Goal: Information Seeking & Learning: Learn about a topic

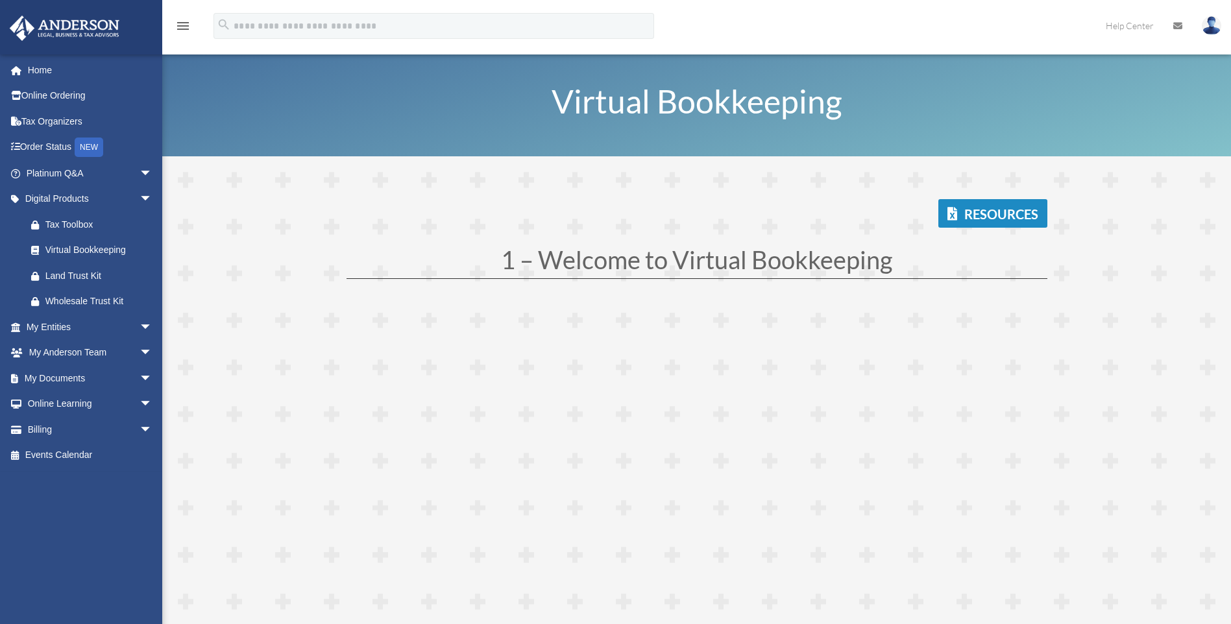
scroll to position [195, 0]
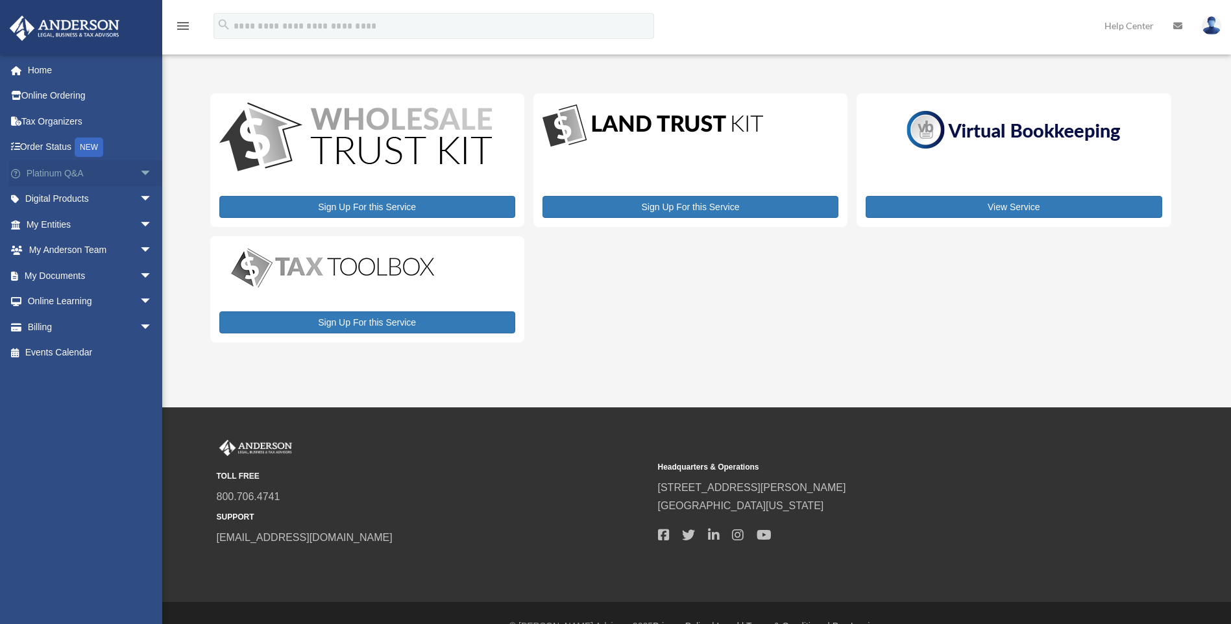
click at [140, 175] on span "arrow_drop_down" at bounding box center [153, 173] width 26 height 27
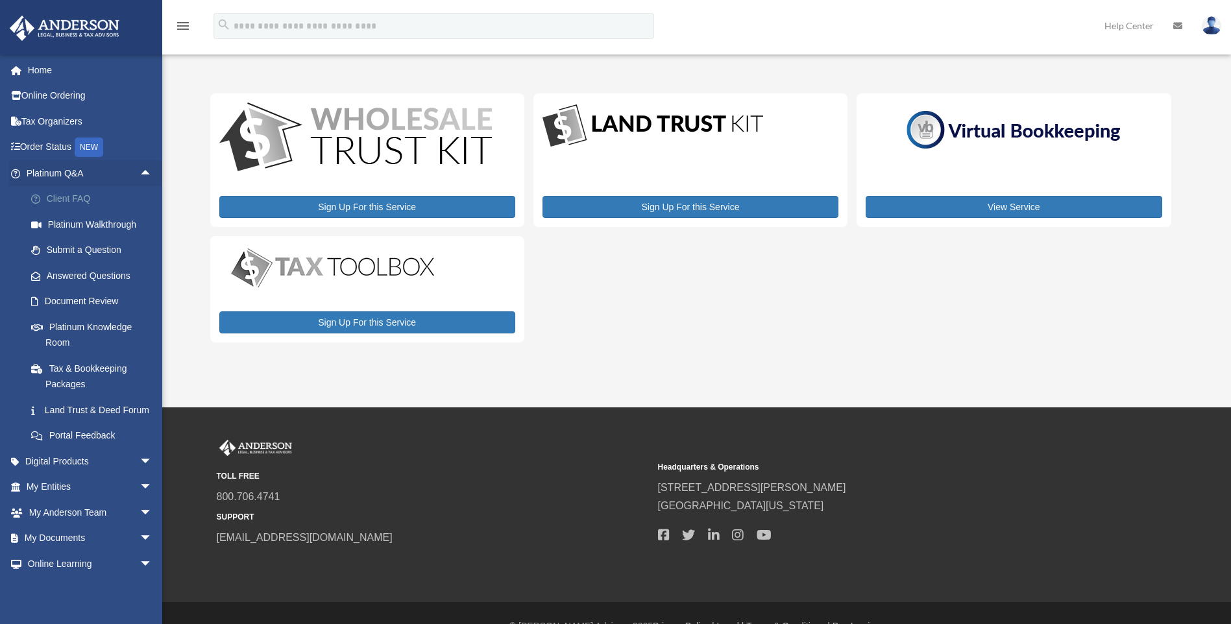
click at [129, 200] on link "Client FAQ" at bounding box center [95, 199] width 154 height 26
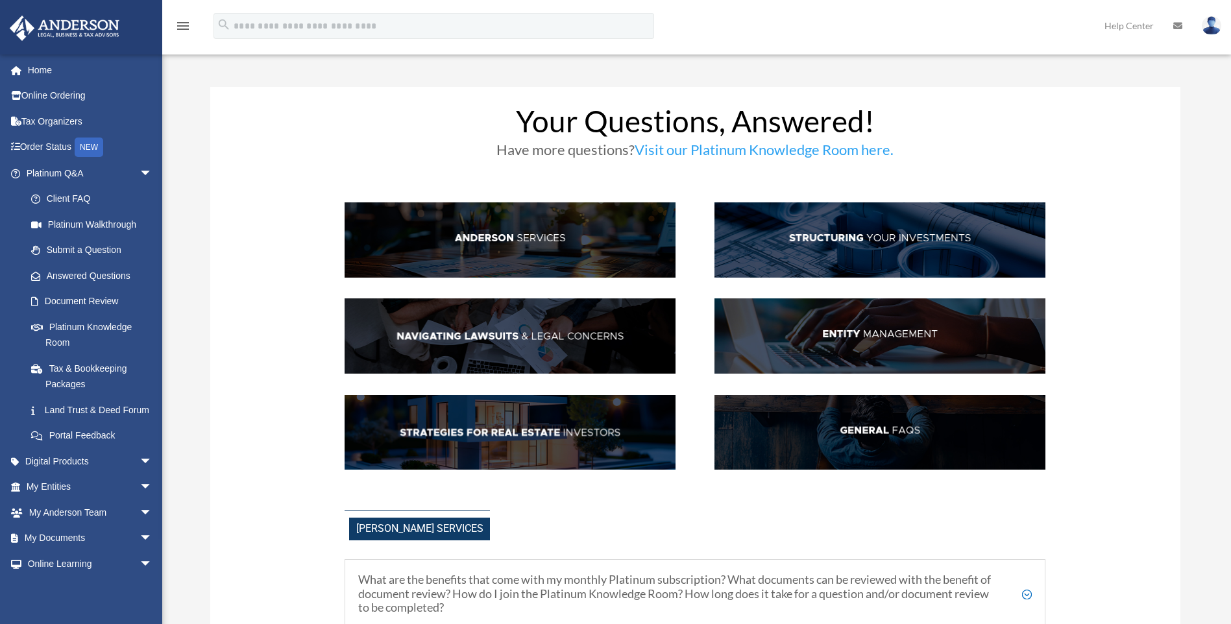
click at [936, 244] on img at bounding box center [879, 239] width 331 height 75
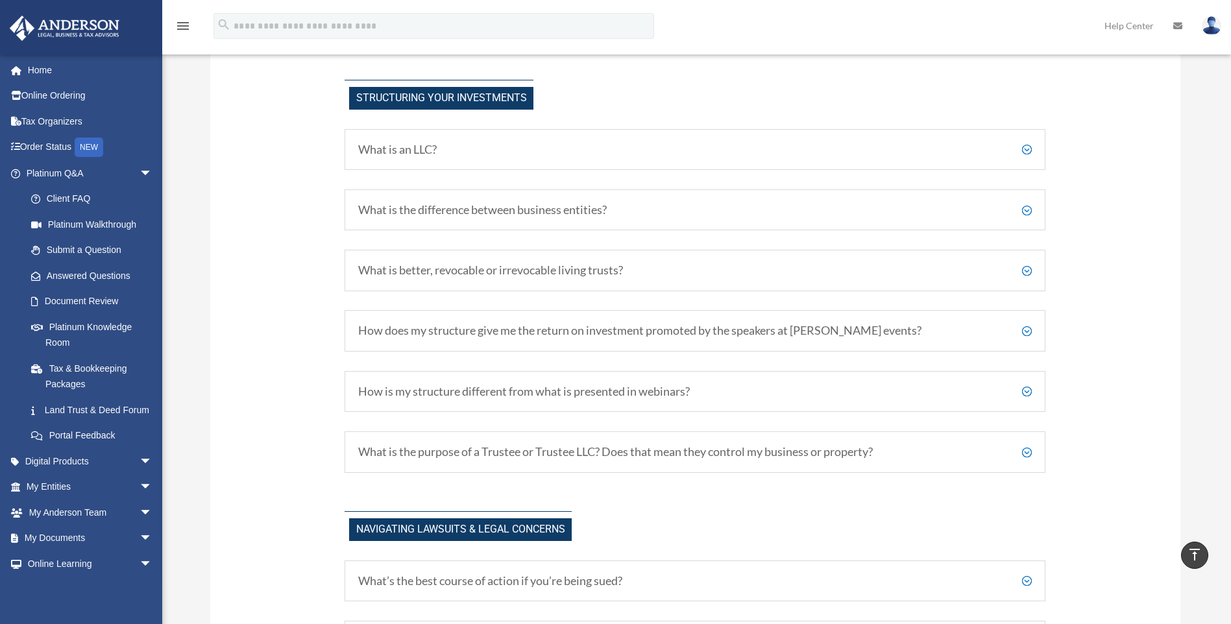
click at [714, 164] on div "What is an LLC? A Limited Liability Company (LLC) is a type of business structu…" at bounding box center [695, 150] width 701 height 42
click at [1032, 146] on div "What is an LLC? A Limited Liability Company (LLC) is a type of business structu…" at bounding box center [695, 150] width 701 height 42
click at [1029, 146] on h5 "What is an LLC?" at bounding box center [695, 150] width 674 height 14
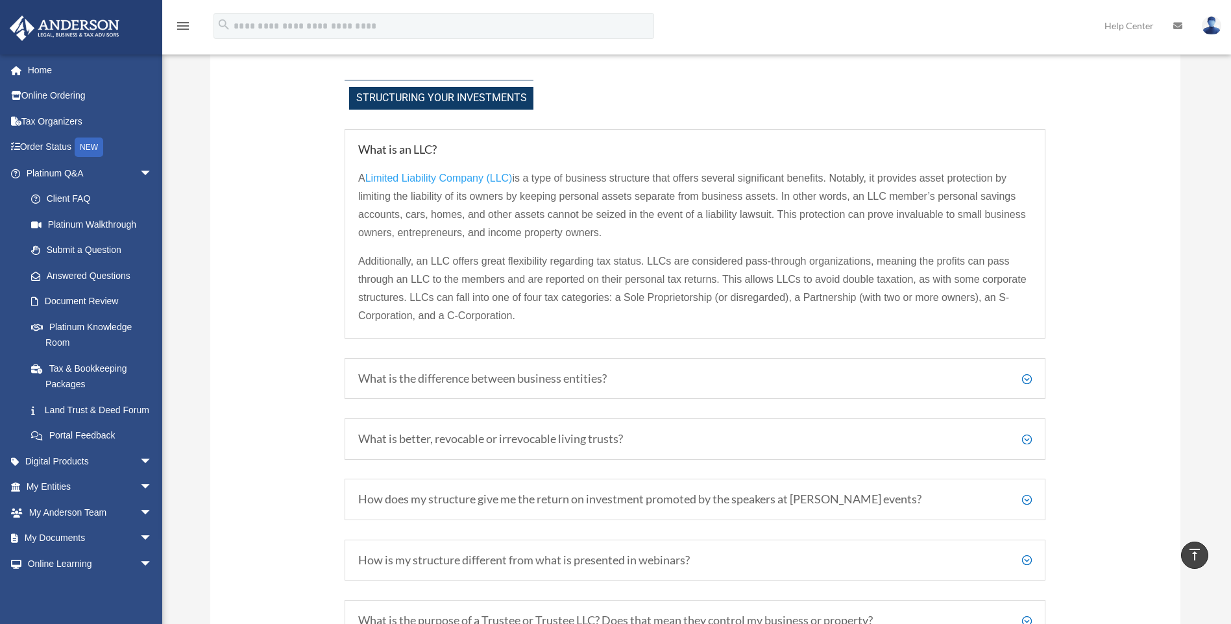
scroll to position [774, 0]
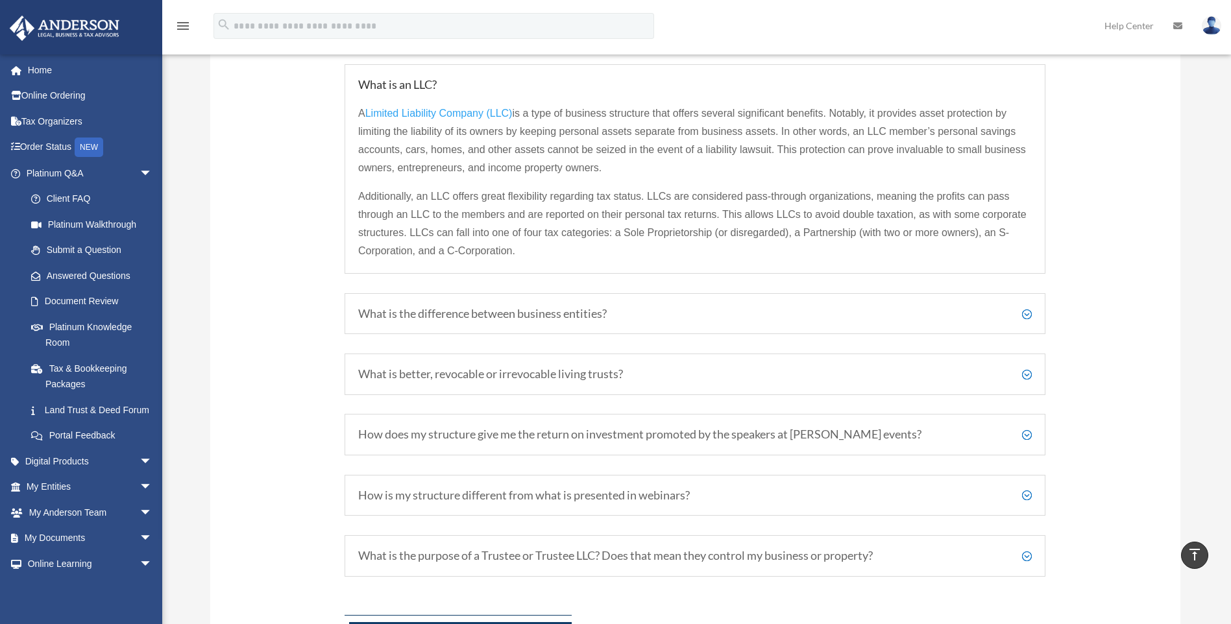
click at [1032, 307] on div "What is the difference between business entities? [PERSON_NAME] Advisors primar…" at bounding box center [695, 314] width 701 height 42
click at [1027, 310] on h5 "What is the difference between business entities?" at bounding box center [695, 314] width 674 height 14
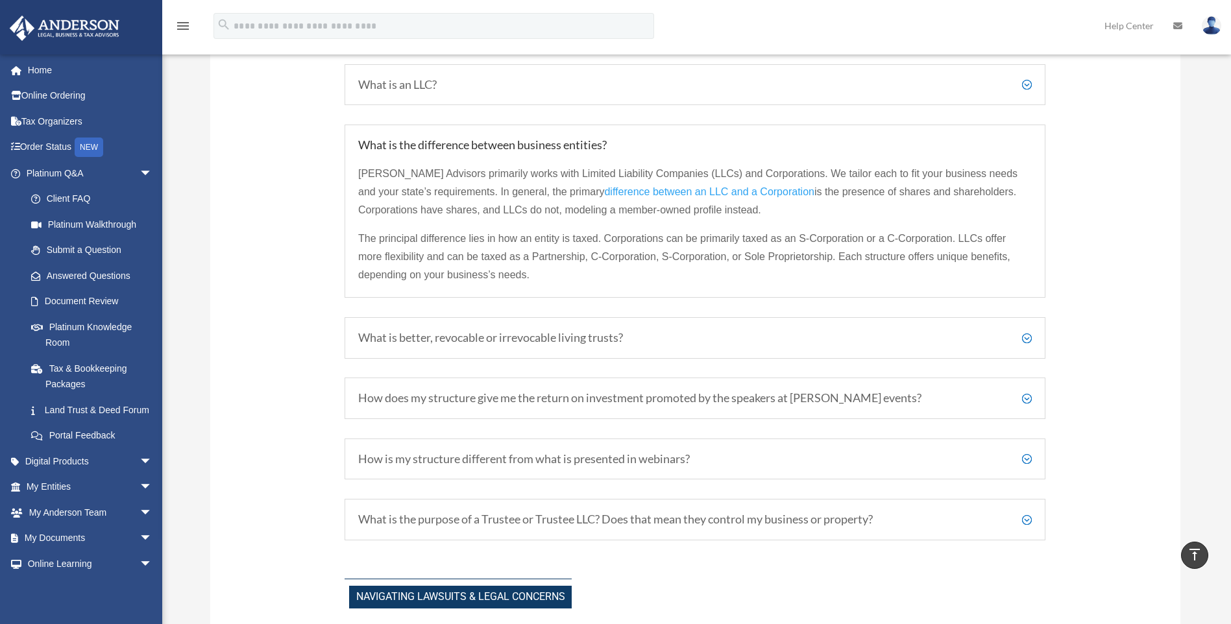
click at [1018, 310] on div "What is an LLC? A Limited Liability Company (LLC) is a type of business structu…" at bounding box center [695, 302] width 701 height 476
click at [1022, 333] on h5 "What is better, revocable or irrevocable living trusts?" at bounding box center [695, 338] width 674 height 14
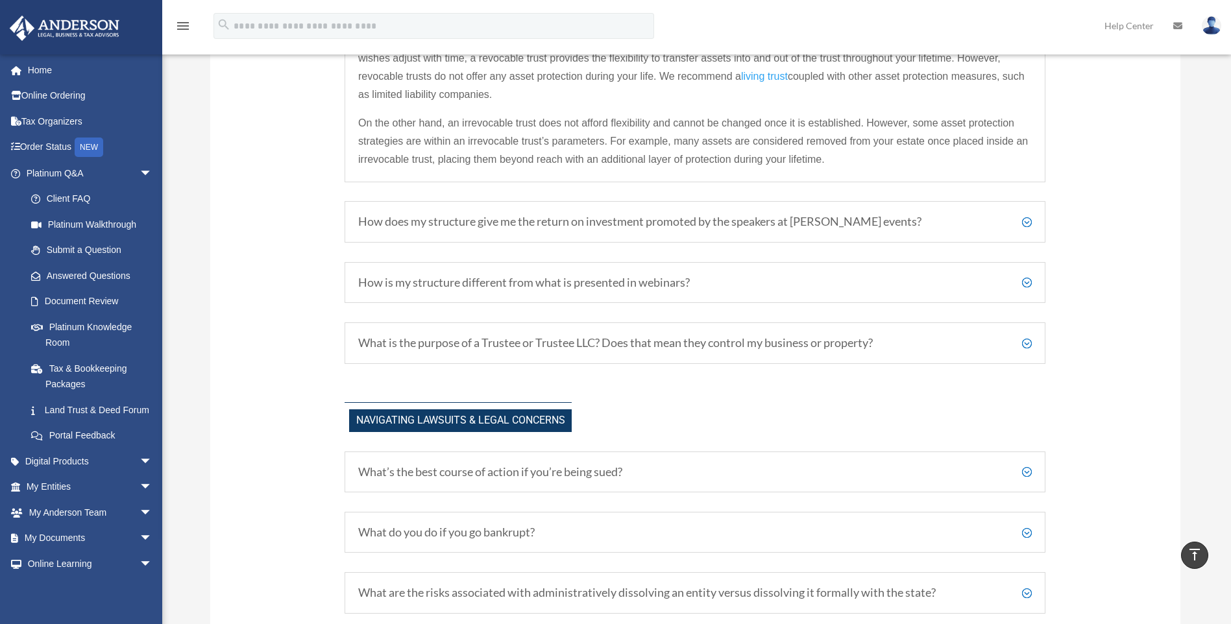
scroll to position [1098, 0]
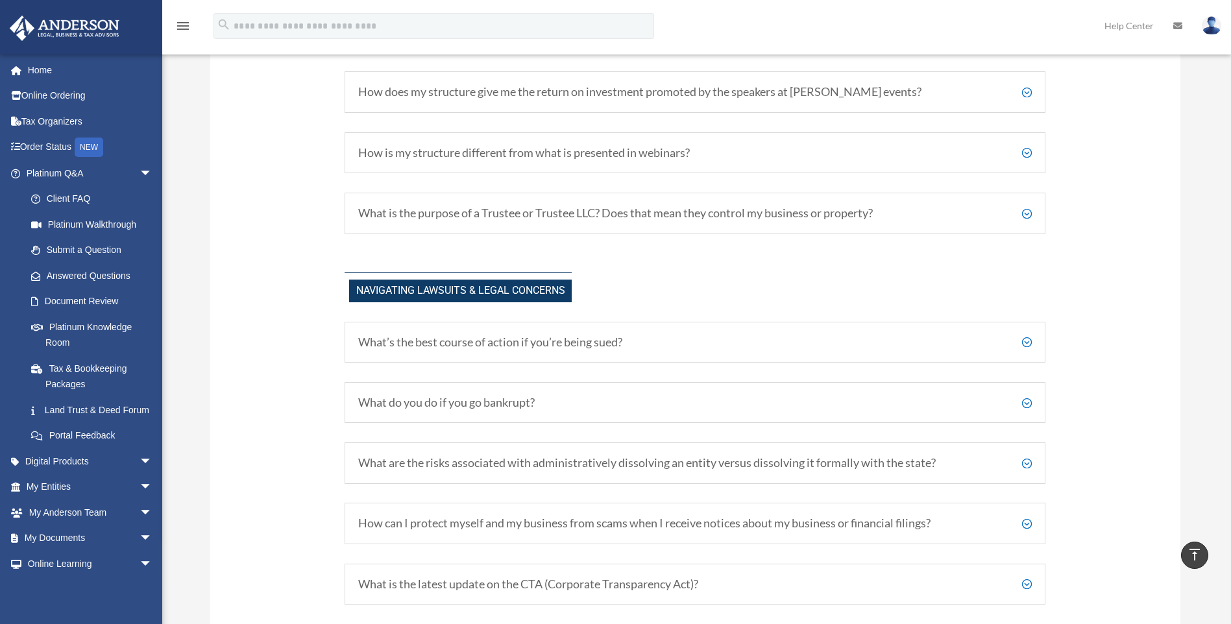
click at [1026, 341] on h5 "What’s the best course of action if you’re being sued?" at bounding box center [695, 343] width 674 height 14
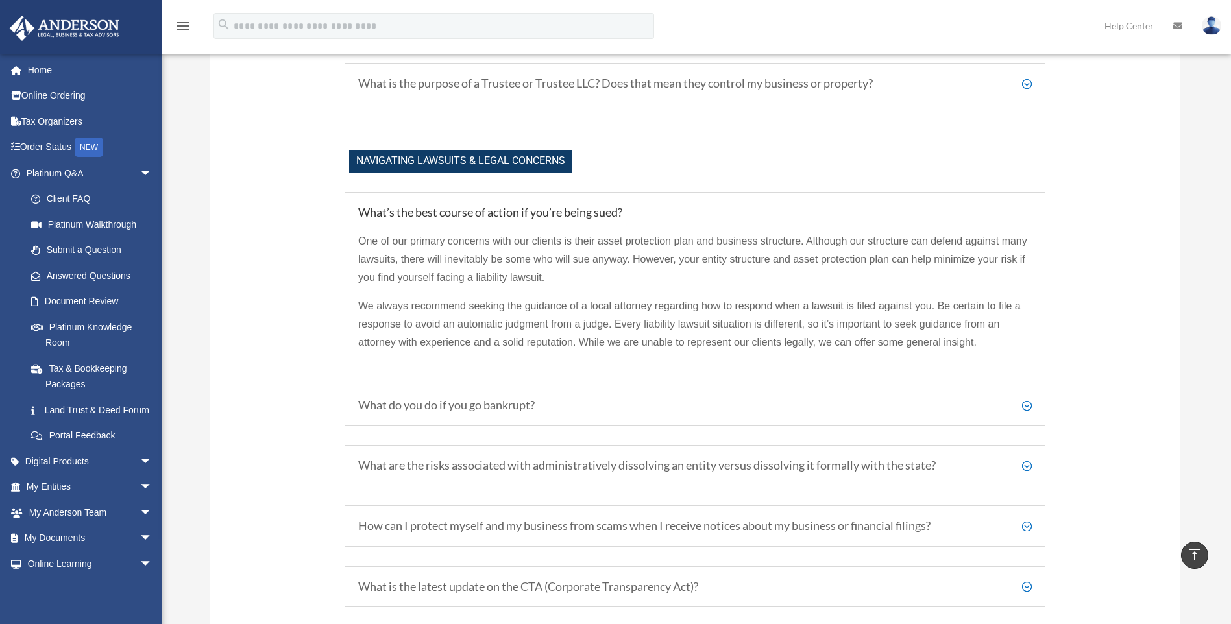
scroll to position [1423, 0]
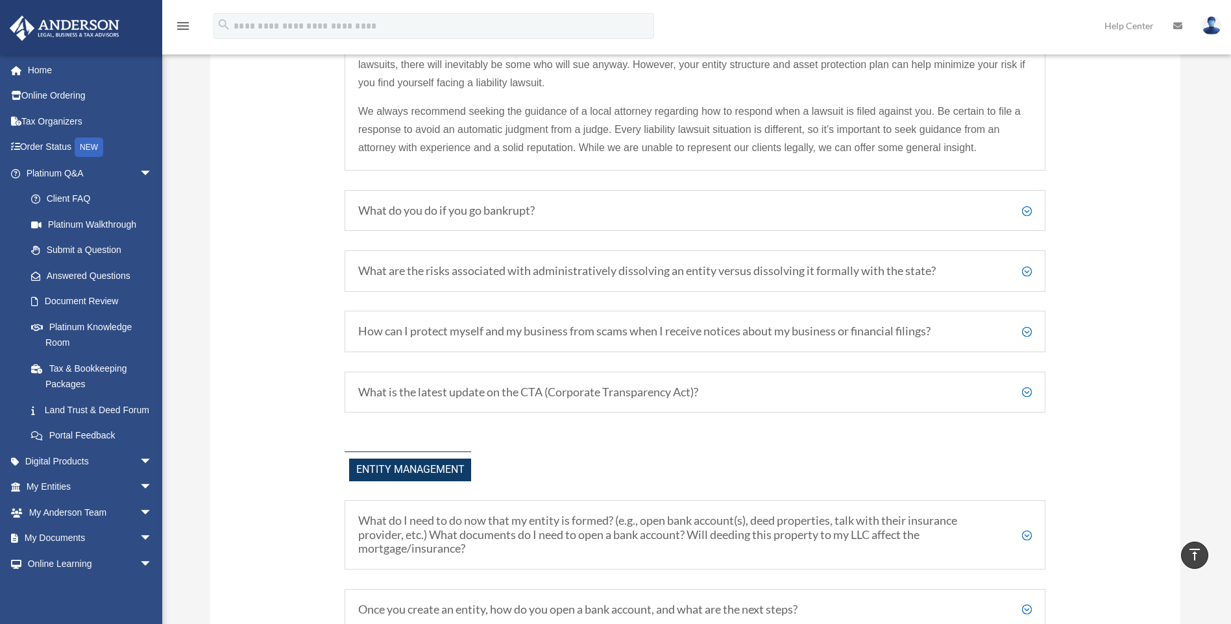
click at [1018, 204] on h5 "What do you do if you go bankrupt?" at bounding box center [695, 211] width 674 height 14
